Goal: Book appointment/travel/reservation

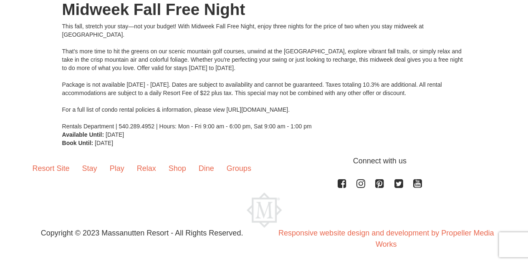
scroll to position [116, 0]
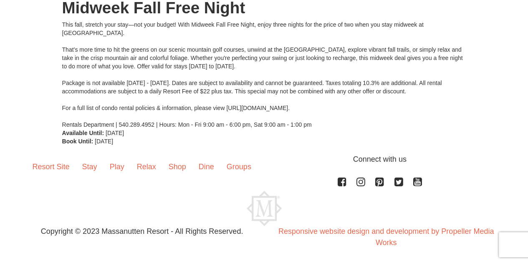
drag, startPoint x: 534, startPoint y: 48, endPoint x: 524, endPoint y: 136, distance: 88.6
click at [524, 136] on html "Browser Not Supported We notice you are using a browser which will not provide …" at bounding box center [264, 74] width 528 height 380
click at [89, 168] on link "Stay" at bounding box center [90, 167] width 28 height 26
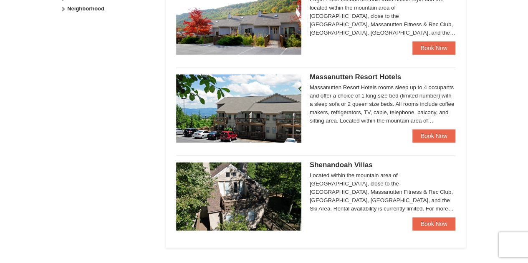
scroll to position [455, 0]
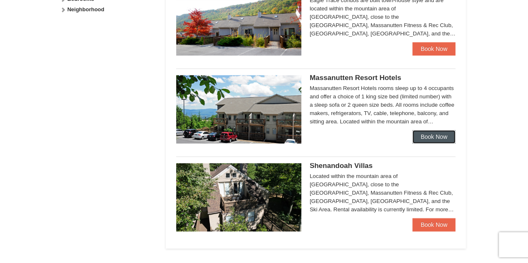
click at [436, 138] on link "Book Now" at bounding box center [433, 136] width 43 height 13
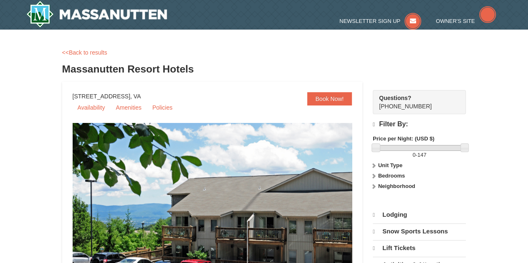
select select "9"
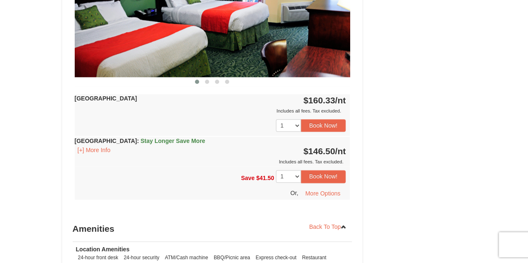
scroll to position [438, 0]
